Goal: Use online tool/utility: Utilize a website feature to perform a specific function

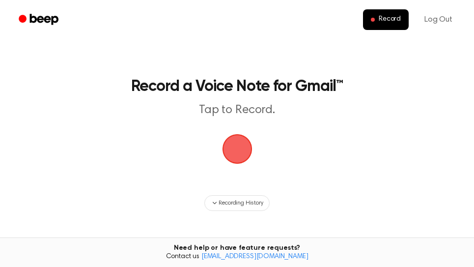
click at [247, 148] on span "button" at bounding box center [238, 149] width 28 height 28
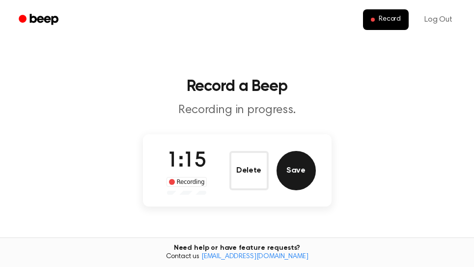
click at [304, 173] on button "Save" at bounding box center [296, 170] width 39 height 39
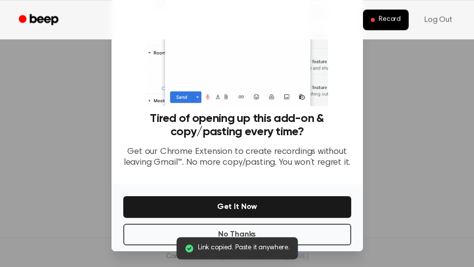
scroll to position [167, 0]
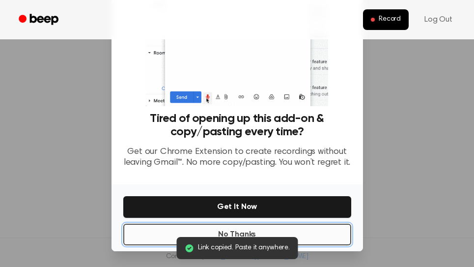
click at [289, 234] on button "No Thanks" at bounding box center [237, 235] width 228 height 22
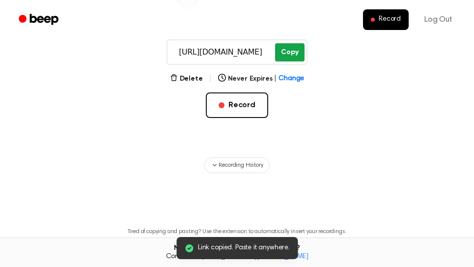
click at [293, 55] on button "Copy" at bounding box center [289, 52] width 29 height 18
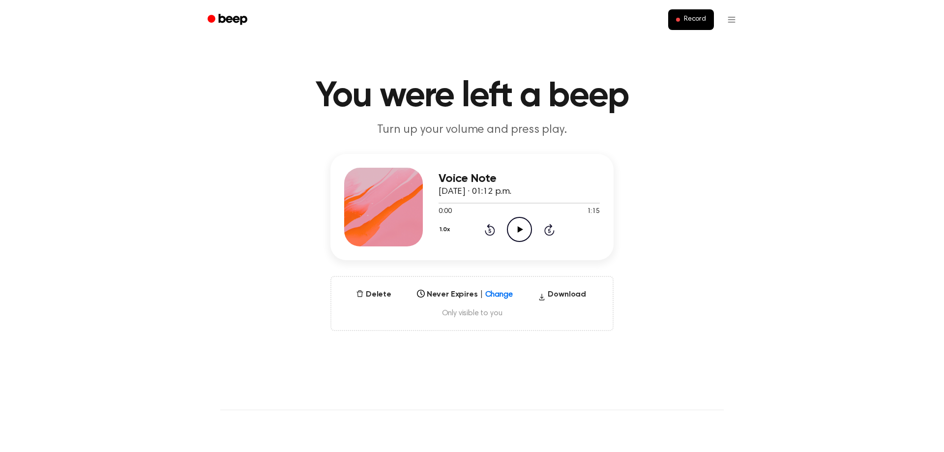
click at [516, 230] on icon "Play Audio" at bounding box center [519, 229] width 25 height 25
click at [518, 232] on icon at bounding box center [519, 229] width 4 height 6
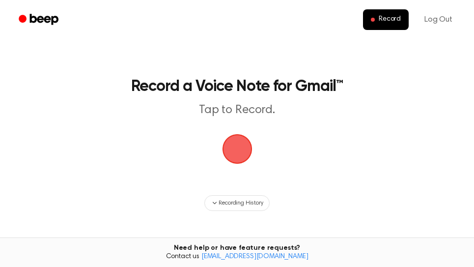
click at [247, 155] on span "button" at bounding box center [237, 148] width 35 height 35
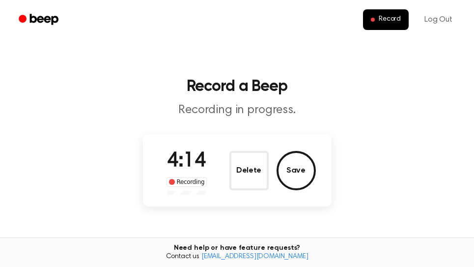
drag, startPoint x: 300, startPoint y: 174, endPoint x: 341, endPoint y: 183, distance: 42.3
click at [299, 174] on button "Save" at bounding box center [296, 170] width 39 height 39
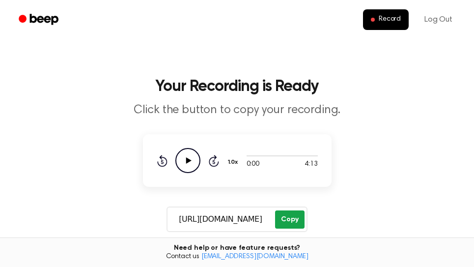
click at [289, 223] on button "Copy" at bounding box center [289, 219] width 29 height 18
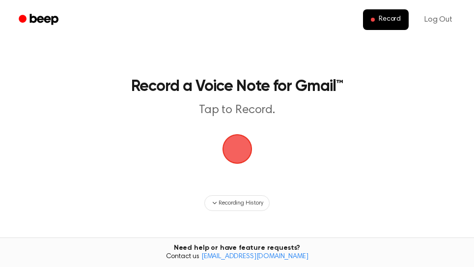
drag, startPoint x: 240, startPoint y: 158, endPoint x: 243, endPoint y: 152, distance: 6.6
click at [240, 158] on span "button" at bounding box center [237, 149] width 30 height 30
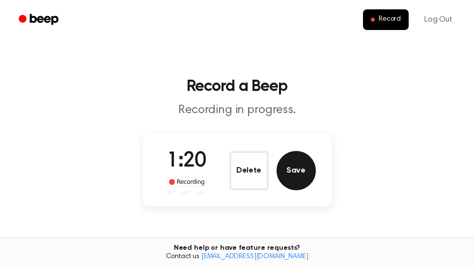
click at [314, 170] on button "Save" at bounding box center [296, 170] width 39 height 39
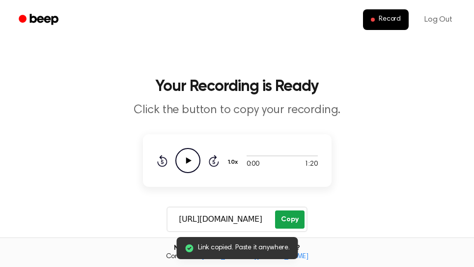
click at [295, 217] on button "Copy" at bounding box center [289, 219] width 29 height 18
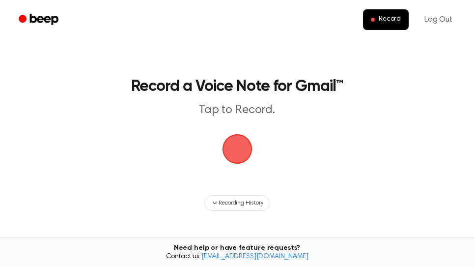
click at [240, 159] on span "button" at bounding box center [237, 149] width 30 height 30
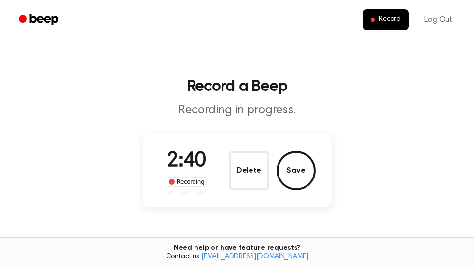
click at [307, 174] on button "Save" at bounding box center [296, 170] width 39 height 39
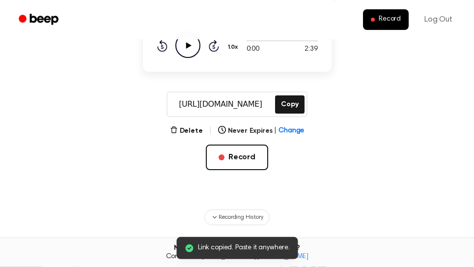
scroll to position [167, 0]
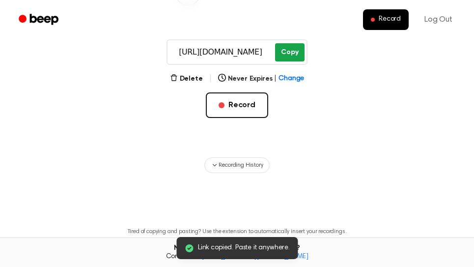
click at [293, 55] on button "Copy" at bounding box center [289, 52] width 29 height 18
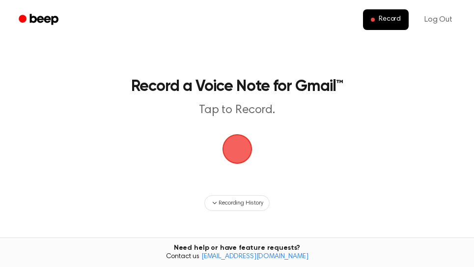
click at [248, 155] on span "button" at bounding box center [236, 148] width 33 height 33
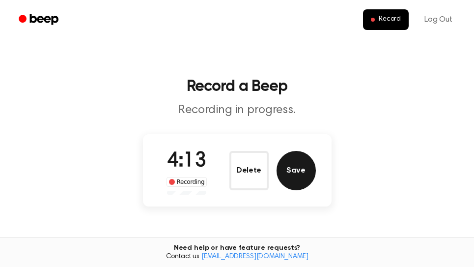
click at [309, 178] on button "Save" at bounding box center [296, 170] width 39 height 39
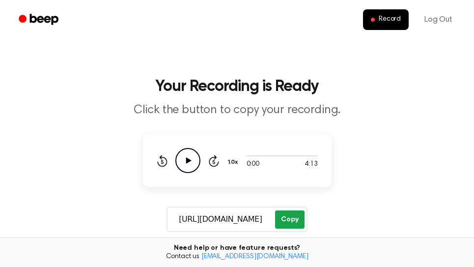
click at [287, 217] on button "Copy" at bounding box center [289, 219] width 29 height 18
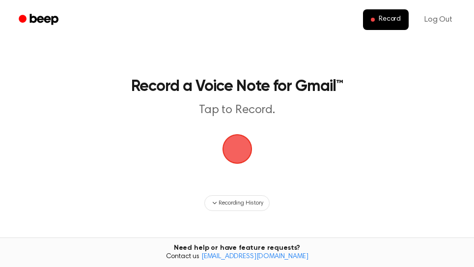
click at [241, 148] on span "button" at bounding box center [238, 149] width 28 height 28
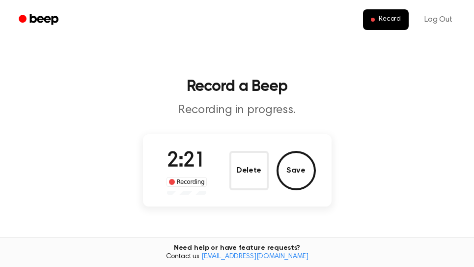
click at [304, 177] on button "Save" at bounding box center [296, 170] width 39 height 39
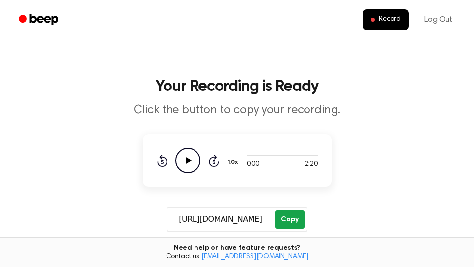
click at [289, 221] on button "Copy" at bounding box center [289, 219] width 29 height 18
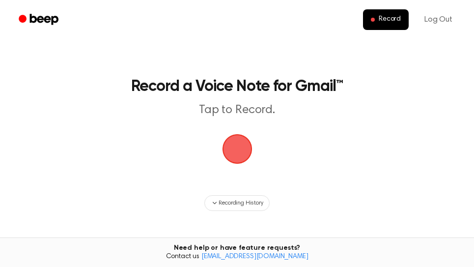
drag, startPoint x: 241, startPoint y: 154, endPoint x: 260, endPoint y: 138, distance: 25.1
click at [242, 153] on span "button" at bounding box center [237, 149] width 30 height 30
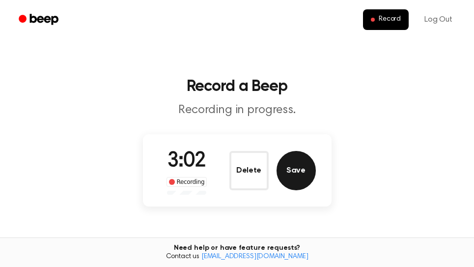
click at [302, 171] on button "Save" at bounding box center [296, 170] width 39 height 39
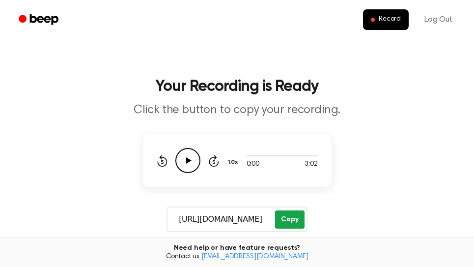
click at [298, 217] on button "Copy" at bounding box center [289, 219] width 29 height 18
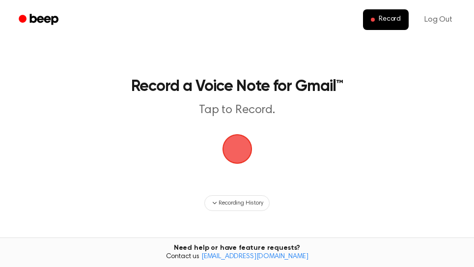
click at [230, 143] on span "button" at bounding box center [237, 148] width 55 height 55
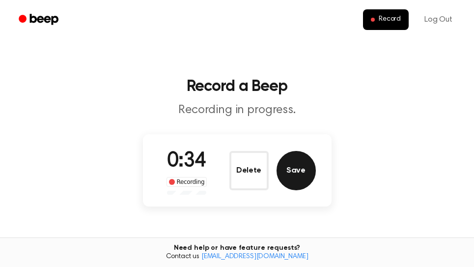
click at [301, 179] on button "Save" at bounding box center [296, 170] width 39 height 39
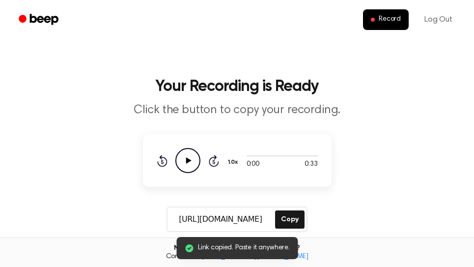
drag, startPoint x: 288, startPoint y: 217, endPoint x: 295, endPoint y: 117, distance: 100.0
click at [289, 217] on button "Copy" at bounding box center [289, 219] width 29 height 18
